Goal: Task Accomplishment & Management: Use online tool/utility

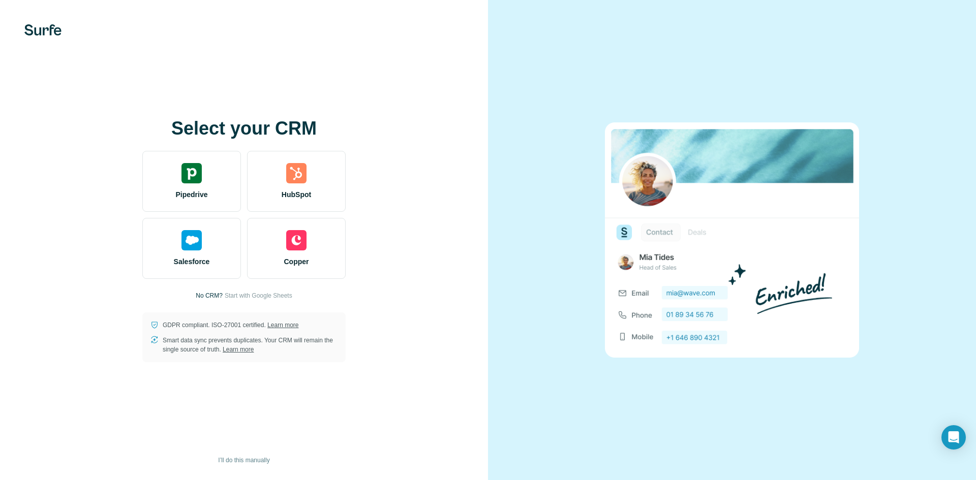
click at [756, 385] on div at bounding box center [732, 240] width 488 height 480
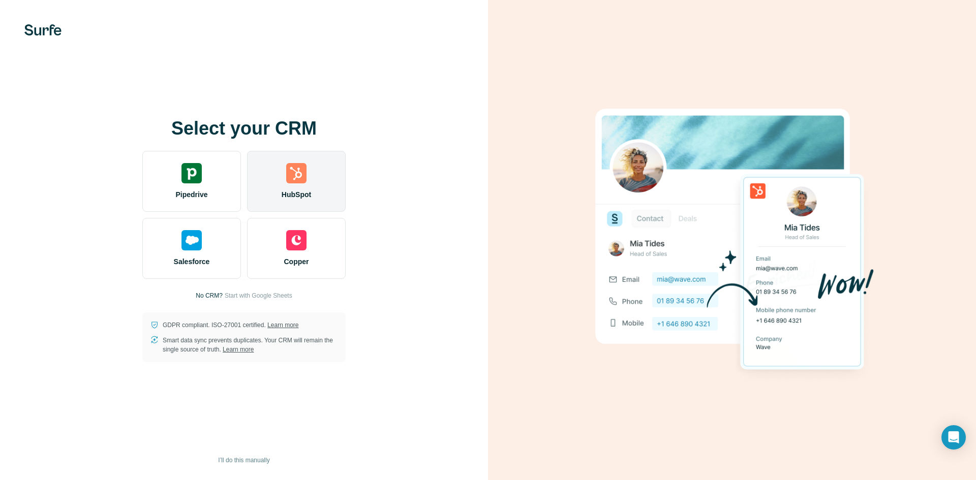
click at [298, 174] on img at bounding box center [296, 173] width 20 height 20
